Goal: Navigation & Orientation: Find specific page/section

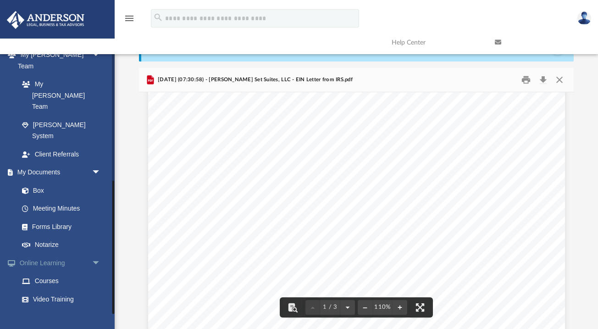
scroll to position [246, 0]
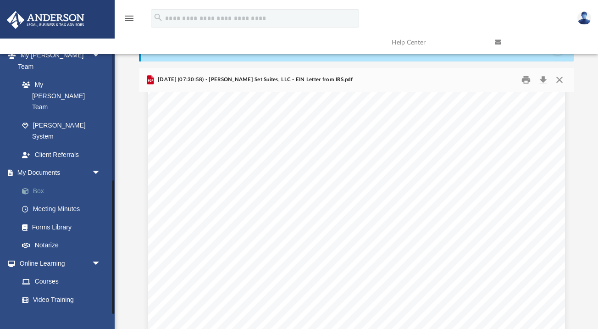
click at [42, 182] on link "Box" at bounding box center [64, 191] width 102 height 18
click at [39, 182] on link "Box" at bounding box center [64, 191] width 102 height 18
click at [42, 200] on link "Meeting Minutes" at bounding box center [64, 209] width 102 height 18
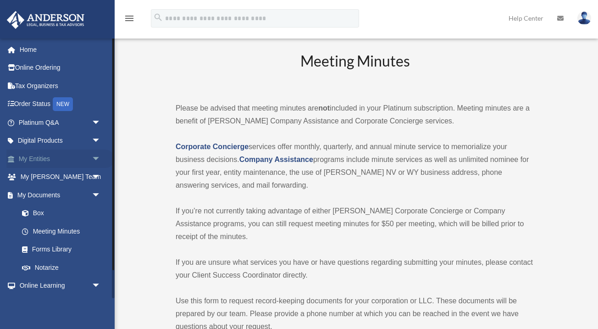
click at [39, 154] on link "My Entities arrow_drop_down" at bounding box center [60, 159] width 108 height 18
click at [97, 158] on span "arrow_drop_down" at bounding box center [101, 159] width 18 height 19
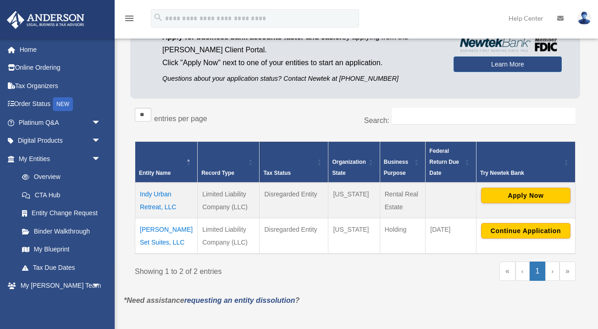
scroll to position [86, 0]
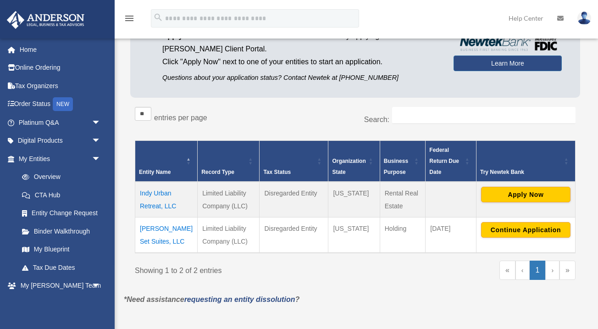
click at [161, 200] on td "Indy Urban Retreat, LLC" at bounding box center [166, 200] width 62 height 36
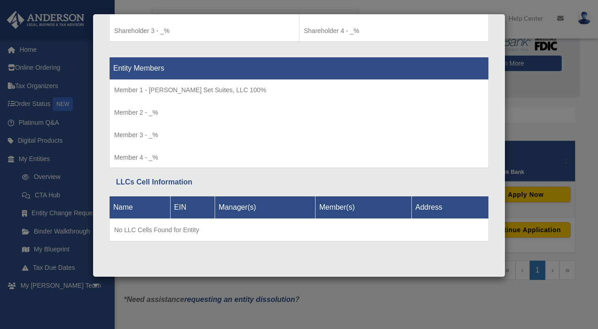
scroll to position [826, 0]
click at [406, 312] on div "Details × Articles Sent Organizational Date" at bounding box center [299, 164] width 598 height 329
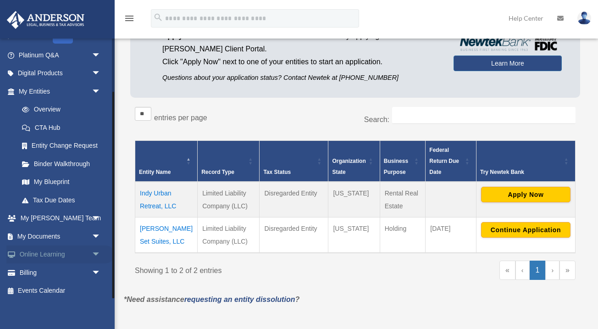
scroll to position [67, 0]
click at [39, 235] on link "My Documents arrow_drop_down" at bounding box center [60, 236] width 108 height 18
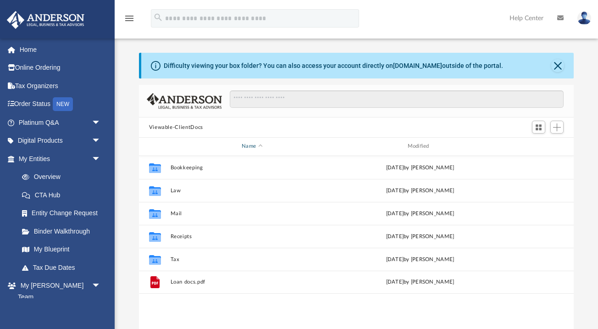
scroll to position [209, 435]
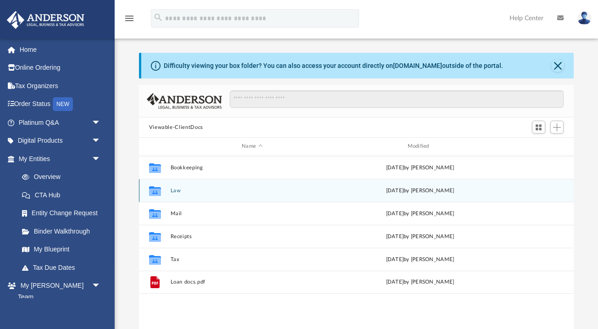
click at [177, 190] on button "Law" at bounding box center [252, 191] width 164 height 6
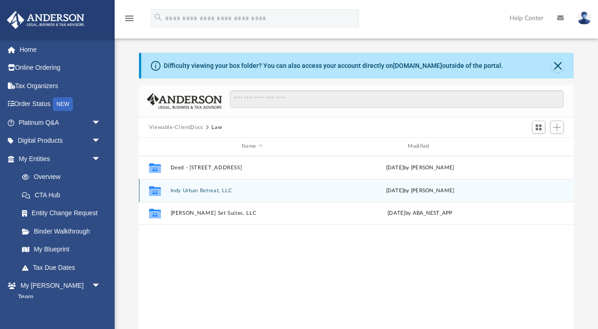
click at [181, 188] on button "Indy Urban Retreat, LLC" at bounding box center [252, 191] width 164 height 6
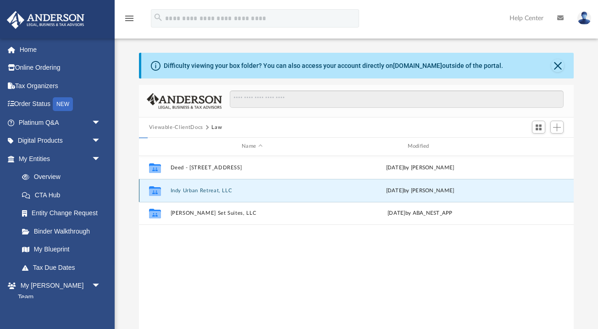
click at [181, 188] on button "Indy Urban Retreat, LLC" at bounding box center [252, 191] width 164 height 6
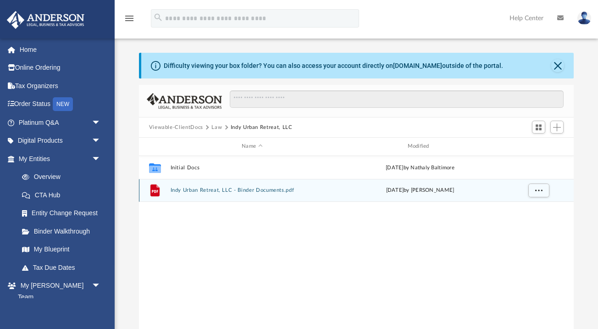
click at [187, 194] on div "File Indy Urban Retreat, LLC - Binder Documents.pdf today by Heather Reynolds" at bounding box center [356, 190] width 435 height 23
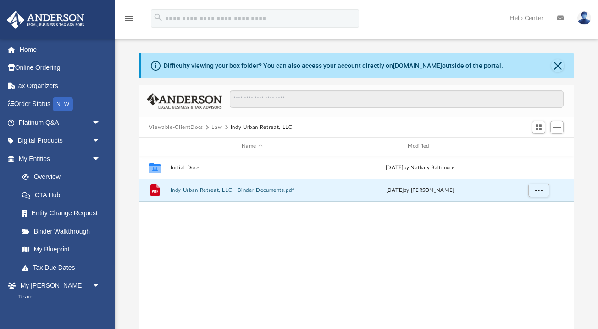
click at [187, 194] on div "File Indy Urban Retreat, LLC - Binder Documents.pdf today by Heather Reynolds" at bounding box center [356, 190] width 435 height 23
click at [186, 187] on button "Indy Urban Retreat, LLC - Binder Documents.pdf" at bounding box center [252, 190] width 164 height 6
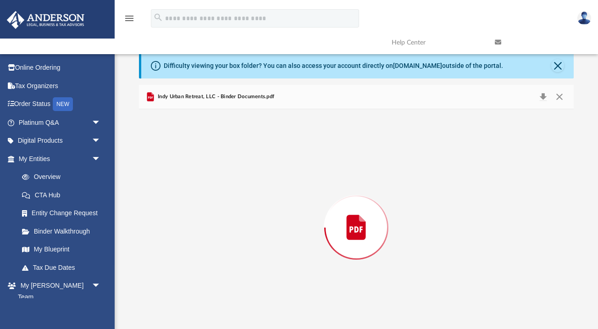
click at [186, 187] on div "Preview" at bounding box center [356, 227] width 435 height 237
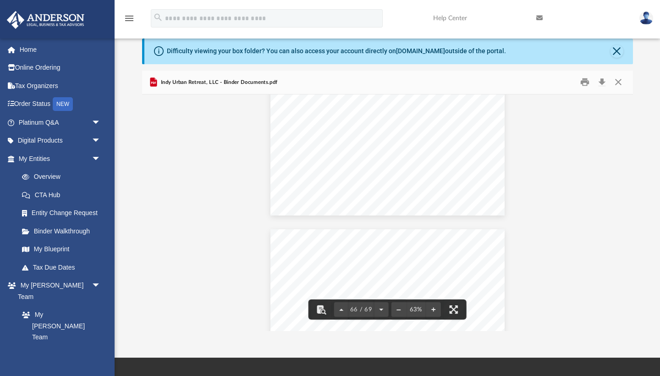
scroll to position [20343, 0]
click at [598, 83] on button "Download" at bounding box center [602, 82] width 17 height 14
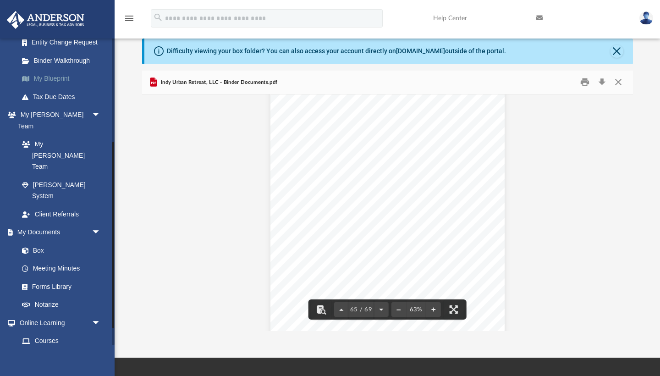
scroll to position [195, 0]
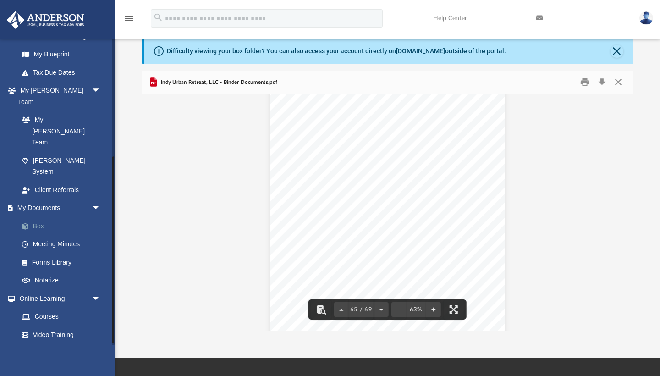
click at [45, 217] on link "Box" at bounding box center [64, 226] width 102 height 18
click at [201, 82] on span "Indy Urban Retreat, LLC - Binder Documents.pdf" at bounding box center [218, 82] width 118 height 8
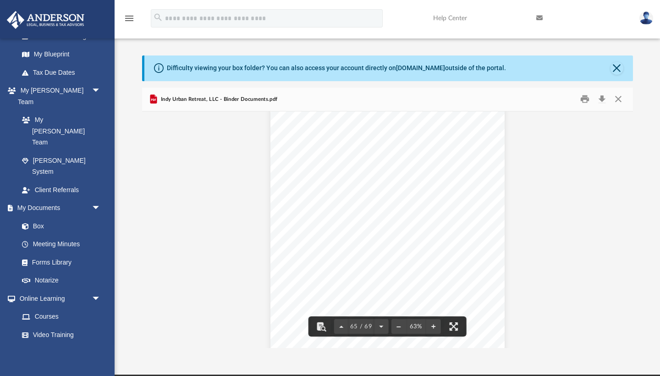
scroll to position [0, 0]
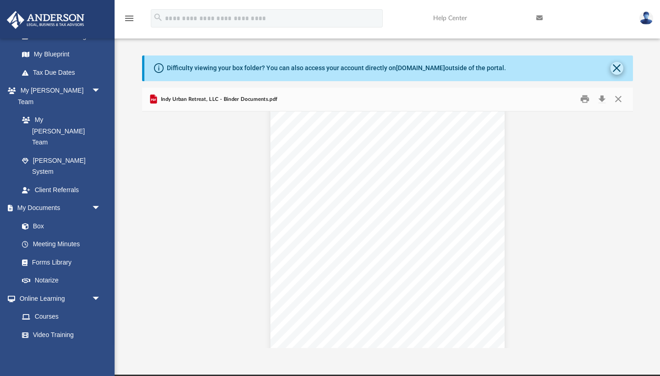
click at [598, 65] on button "Close" at bounding box center [617, 68] width 13 height 13
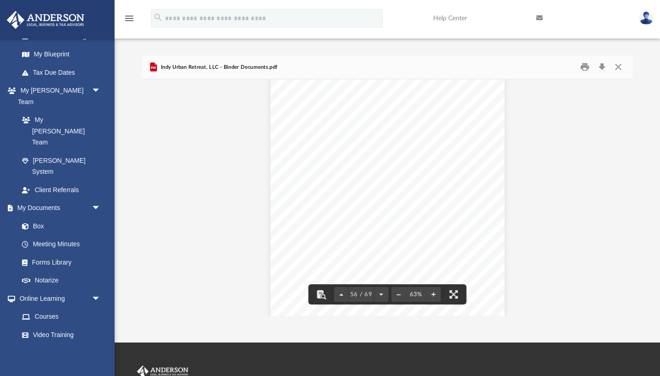
scroll to position [17346, 0]
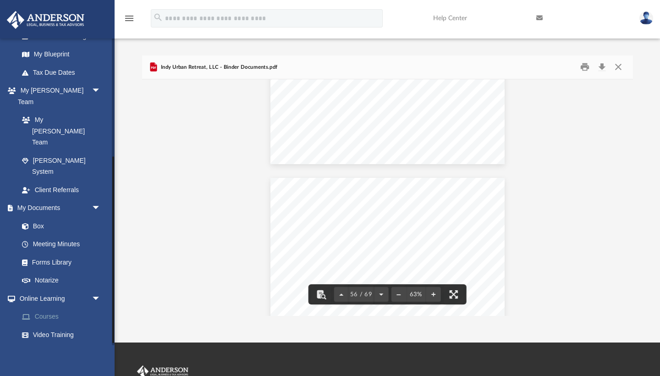
click at [38, 308] on link "Courses" at bounding box center [64, 317] width 102 height 18
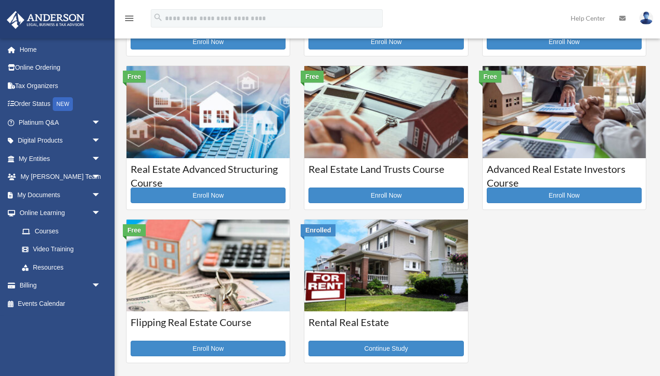
scroll to position [145, 0]
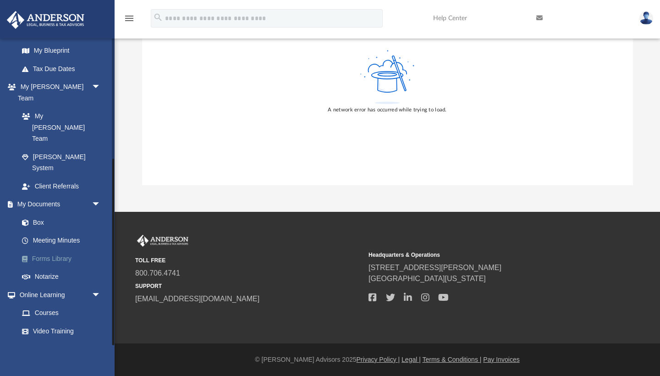
scroll to position [163, 0]
click at [42, 213] on link "Box" at bounding box center [64, 222] width 102 height 18
click at [41, 213] on link "Box" at bounding box center [64, 222] width 102 height 18
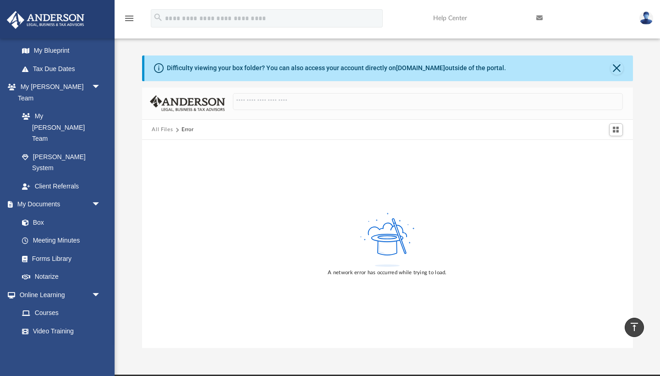
scroll to position [0, 0]
click at [55, 232] on link "Meeting Minutes" at bounding box center [64, 241] width 102 height 18
click at [39, 213] on link "Box" at bounding box center [64, 222] width 102 height 18
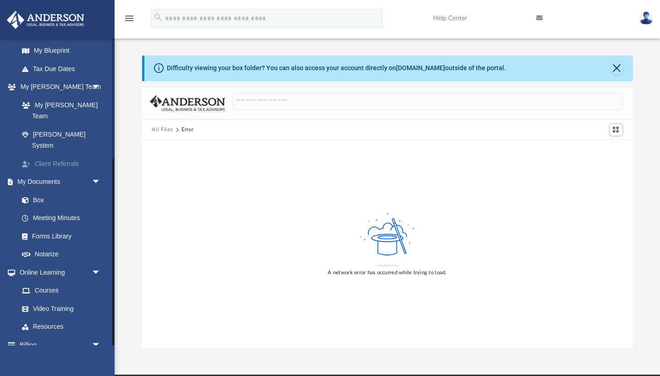
click at [46, 155] on link "Client Referrals" at bounding box center [64, 164] width 102 height 18
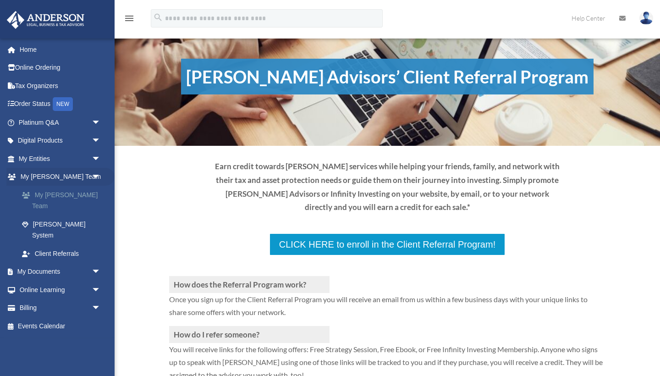
click at [44, 199] on link "My [PERSON_NAME] Team" at bounding box center [64, 200] width 102 height 29
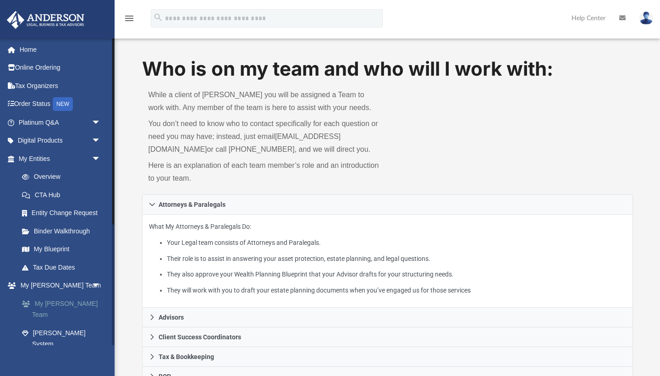
click at [52, 307] on link "My [PERSON_NAME] Team" at bounding box center [64, 308] width 102 height 29
click at [49, 142] on link "Digital Products arrow_drop_down" at bounding box center [60, 141] width 108 height 18
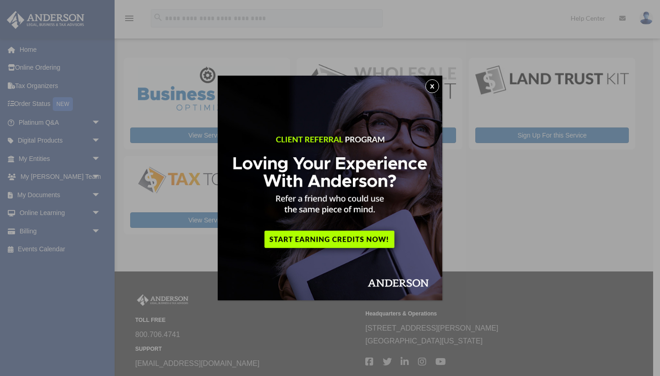
click at [436, 83] on button "x" at bounding box center [433, 86] width 14 height 14
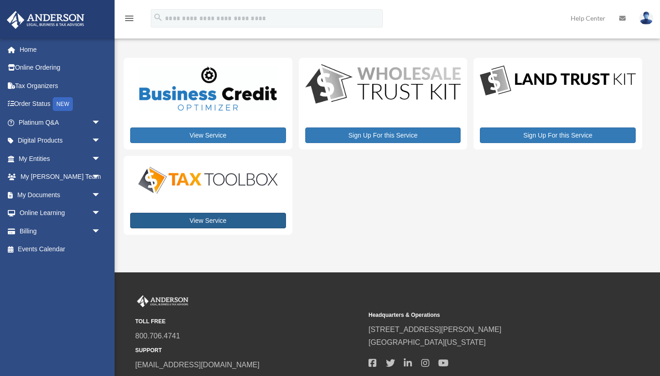
click at [224, 226] on link "View Service" at bounding box center [208, 221] width 156 height 16
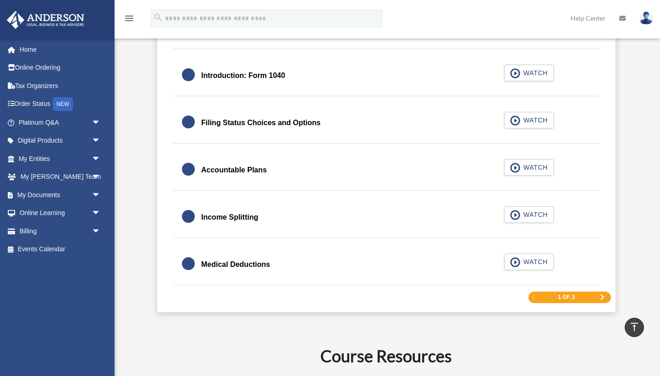
scroll to position [1351, 0]
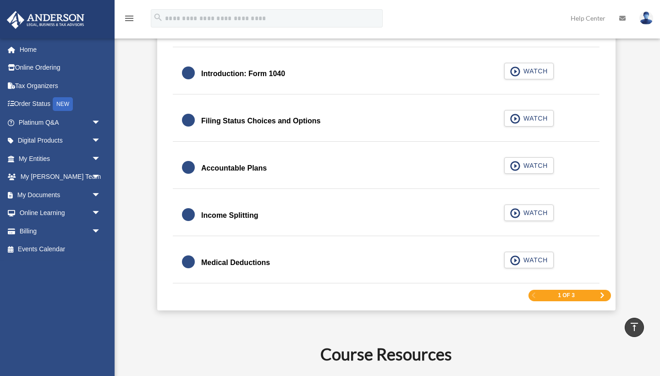
click at [600, 297] on span "Next Page" at bounding box center [603, 296] width 6 height 6
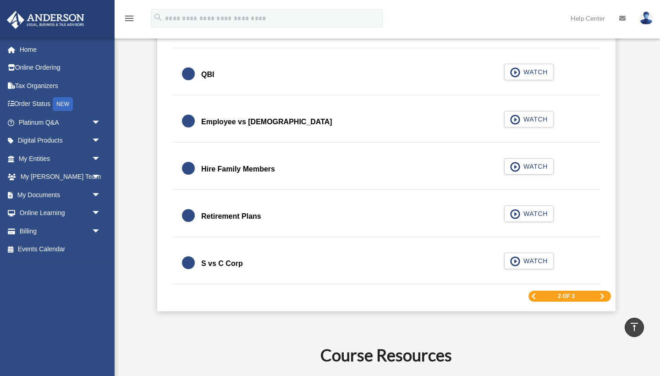
scroll to position [1316, 0]
click at [599, 292] on div "2 of 3" at bounding box center [570, 295] width 83 height 11
click at [602, 296] on span "Next Page" at bounding box center [603, 296] width 6 height 6
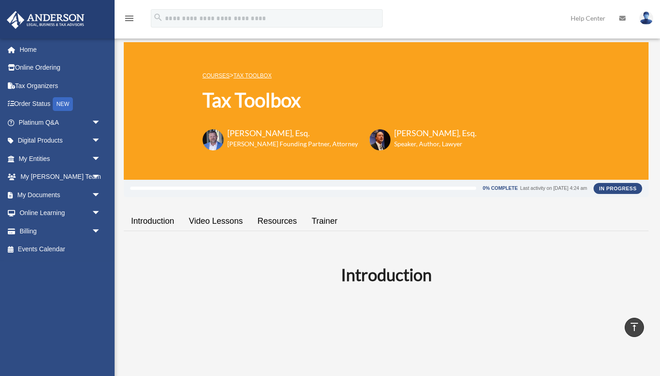
scroll to position [0, 0]
